Goal: Task Accomplishment & Management: Use online tool/utility

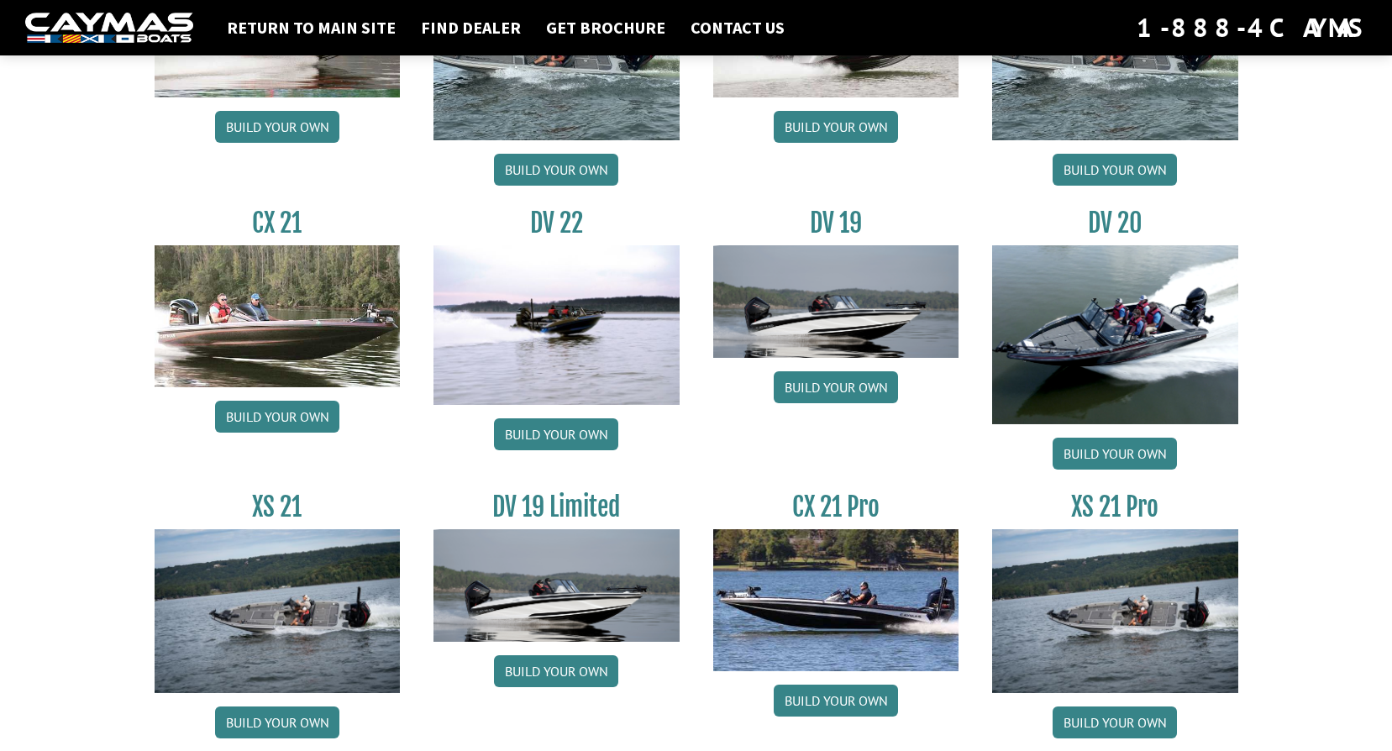
scroll to position [1920, 0]
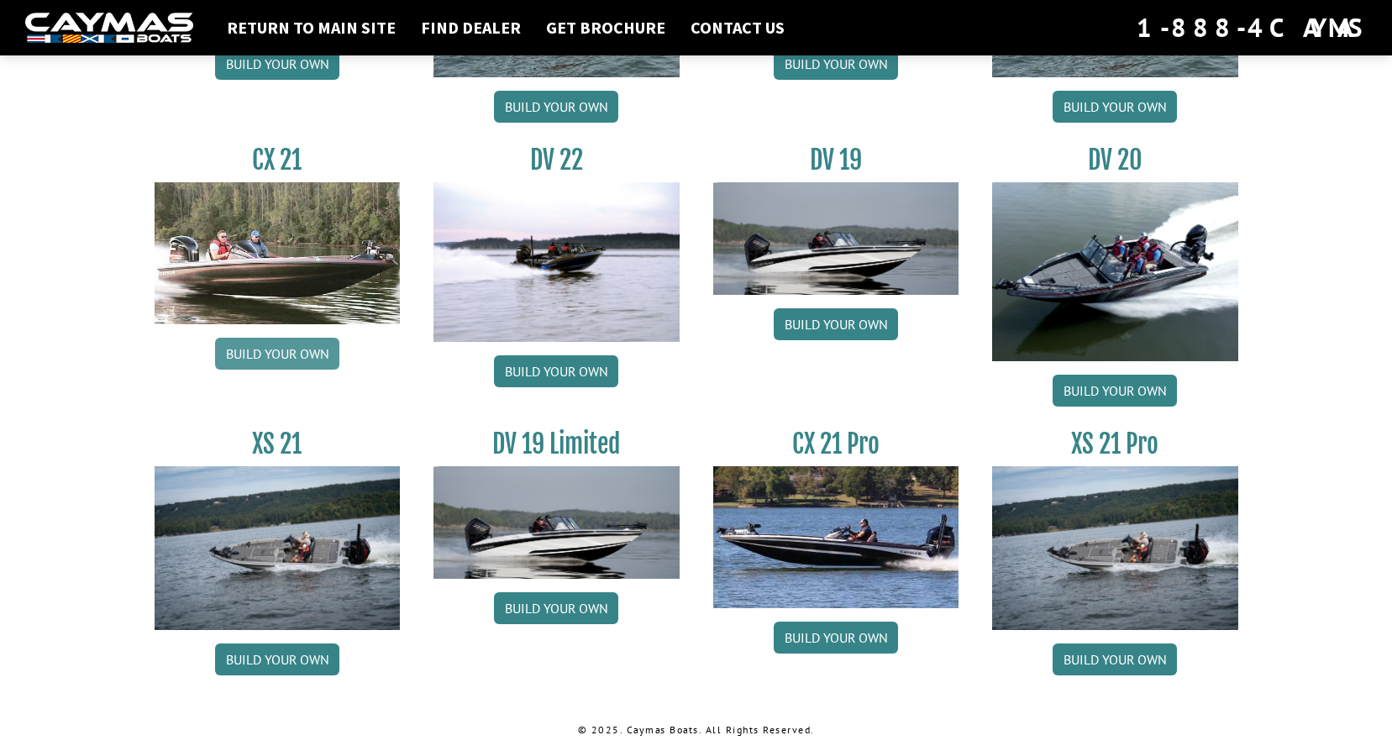
click at [256, 351] on link "Build your own" at bounding box center [277, 354] width 124 height 32
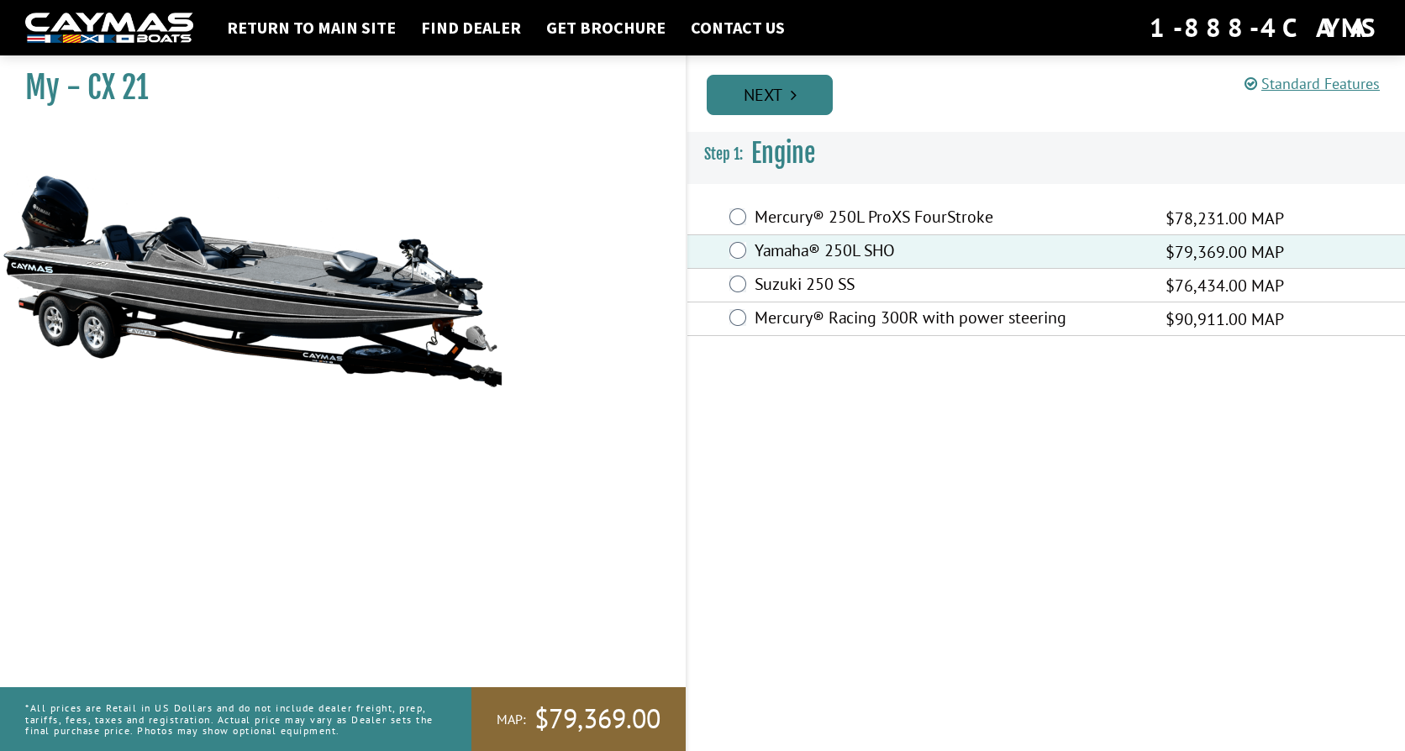
click at [783, 104] on link "Next" at bounding box center [770, 95] width 126 height 40
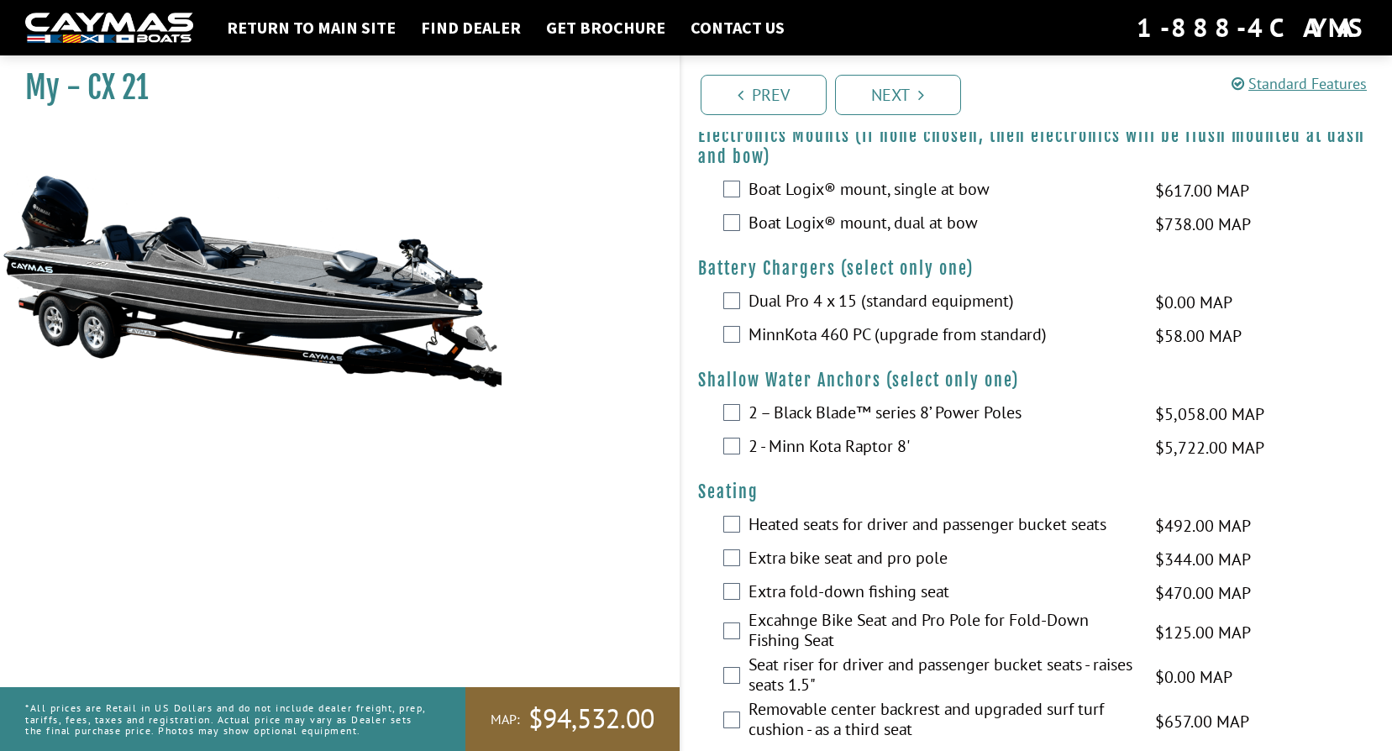
scroll to position [756, 0]
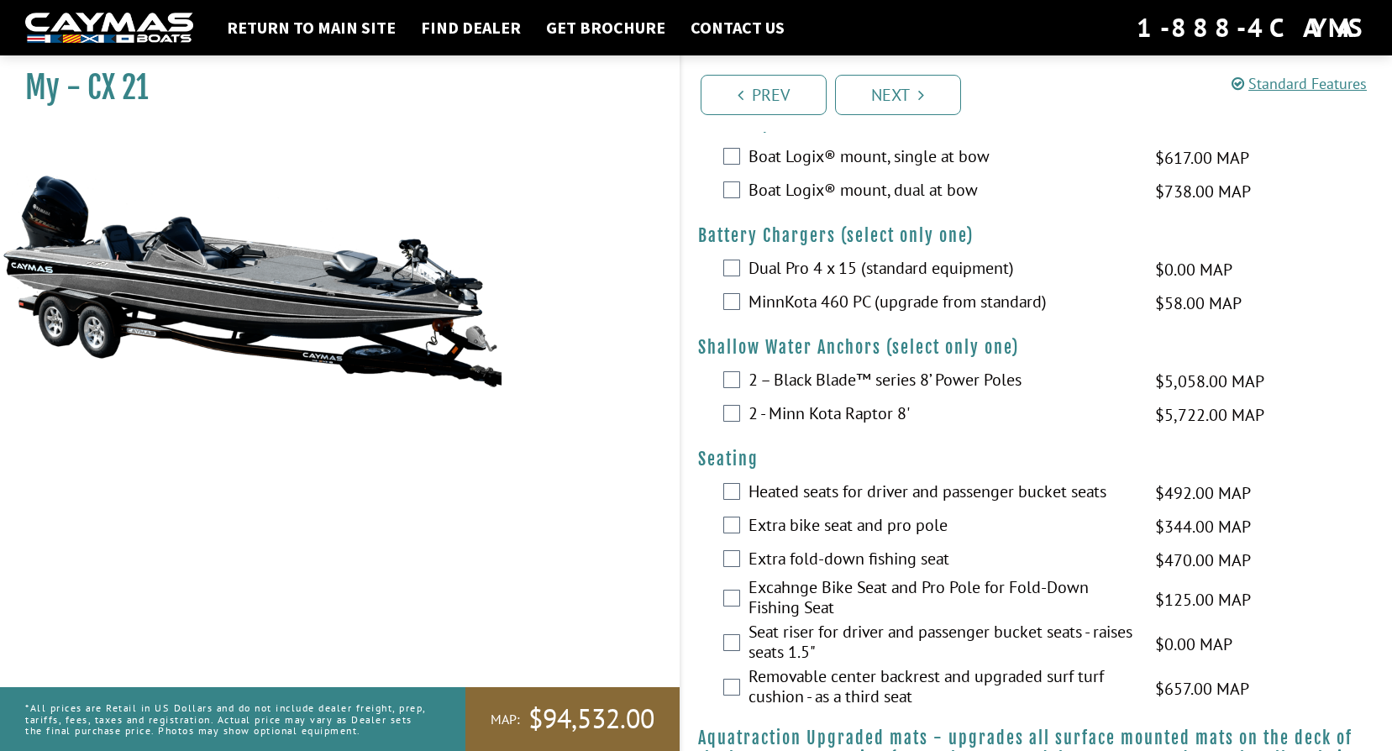
click at [741, 408] on div "2 - Minn Kota Raptor 8' $5,722.00 MAP $6,755.00 MSRP" at bounding box center [1037, 415] width 712 height 34
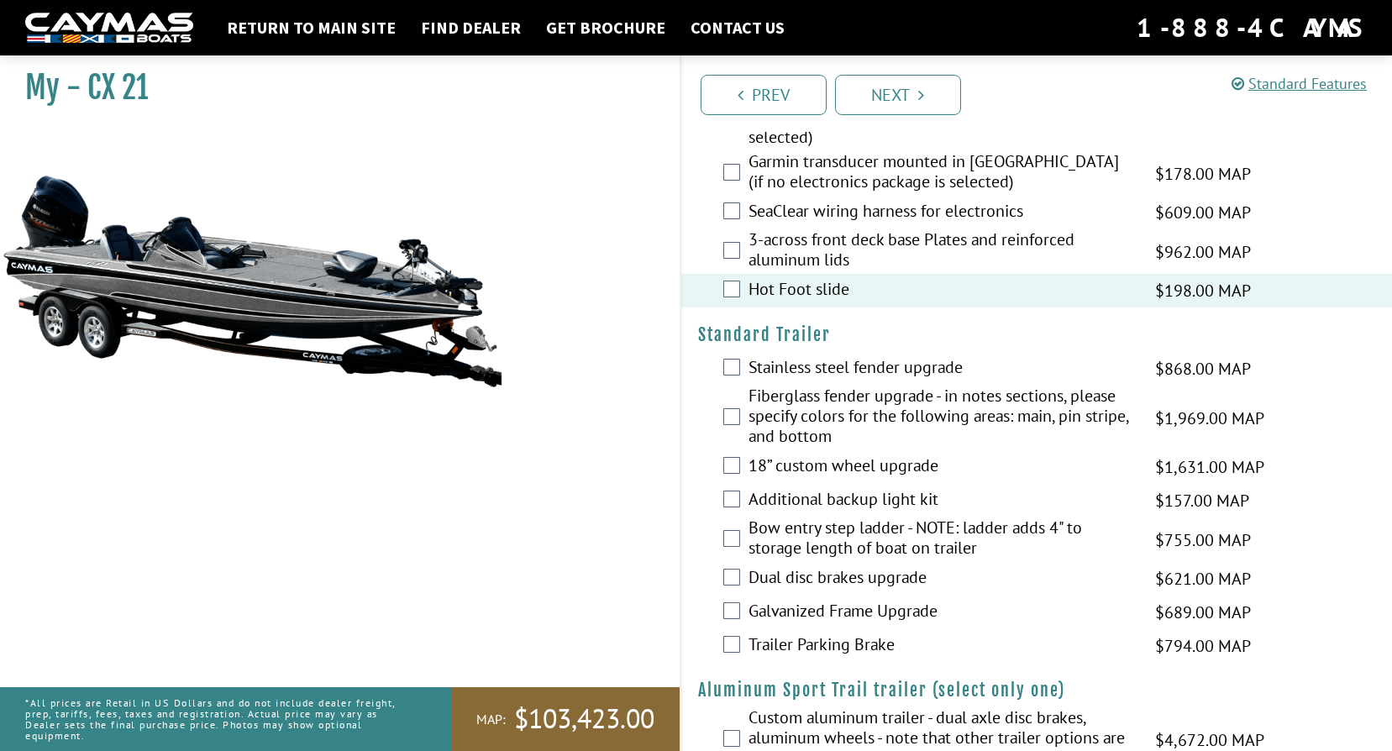
scroll to position [2387, 0]
